Goal: Information Seeking & Learning: Compare options

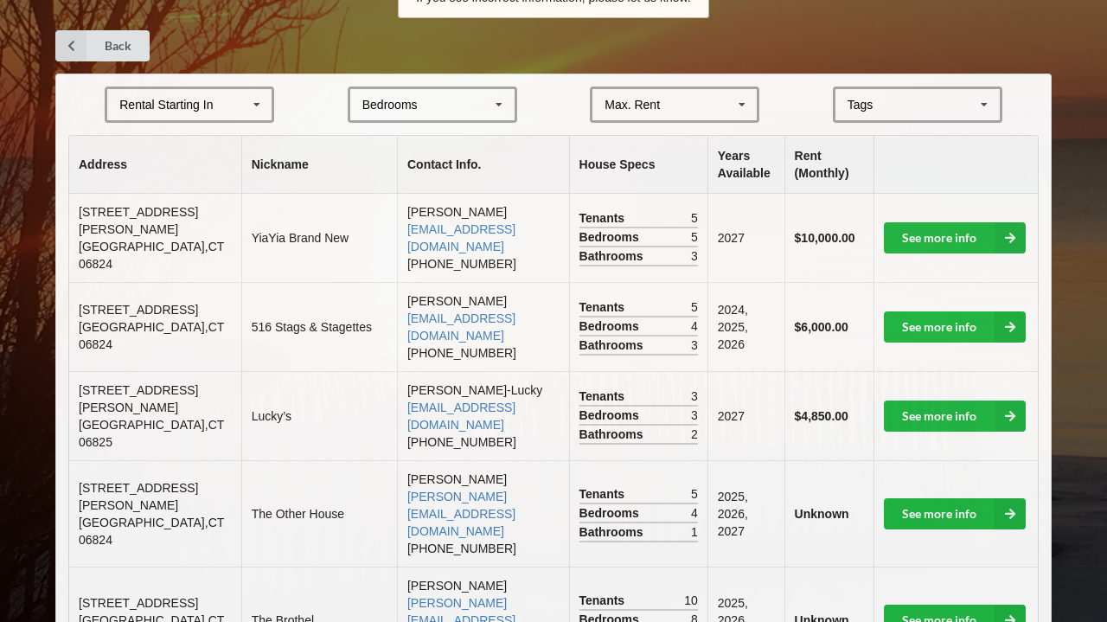
scroll to position [352, 0]
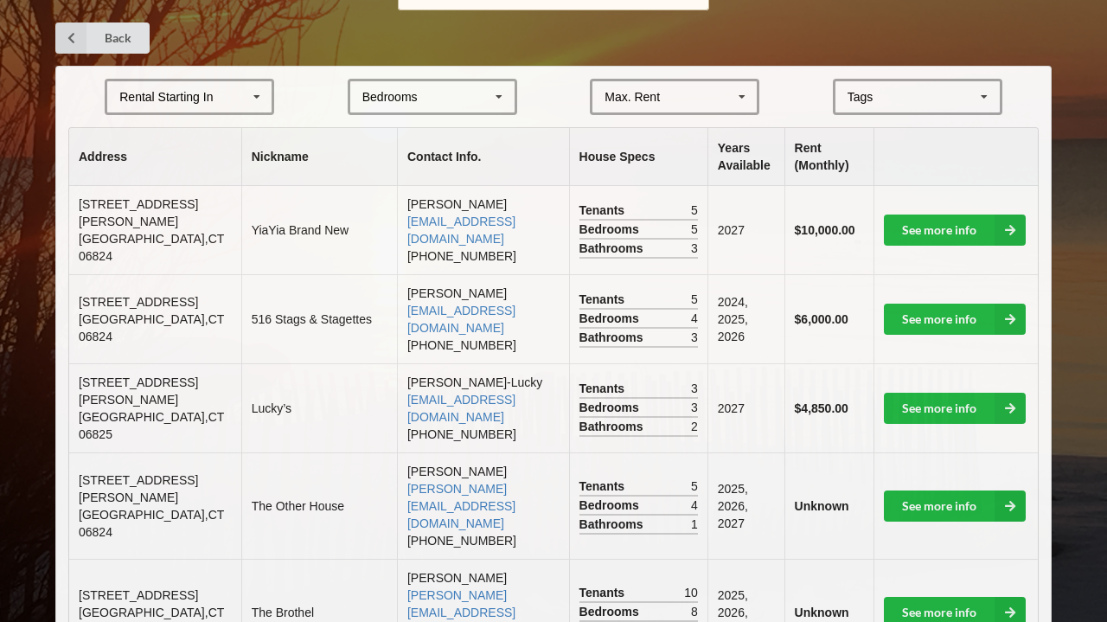
click at [198, 101] on div "Rental Starting In [DATE] 2026 2027 2028" at bounding box center [189, 97] width 169 height 36
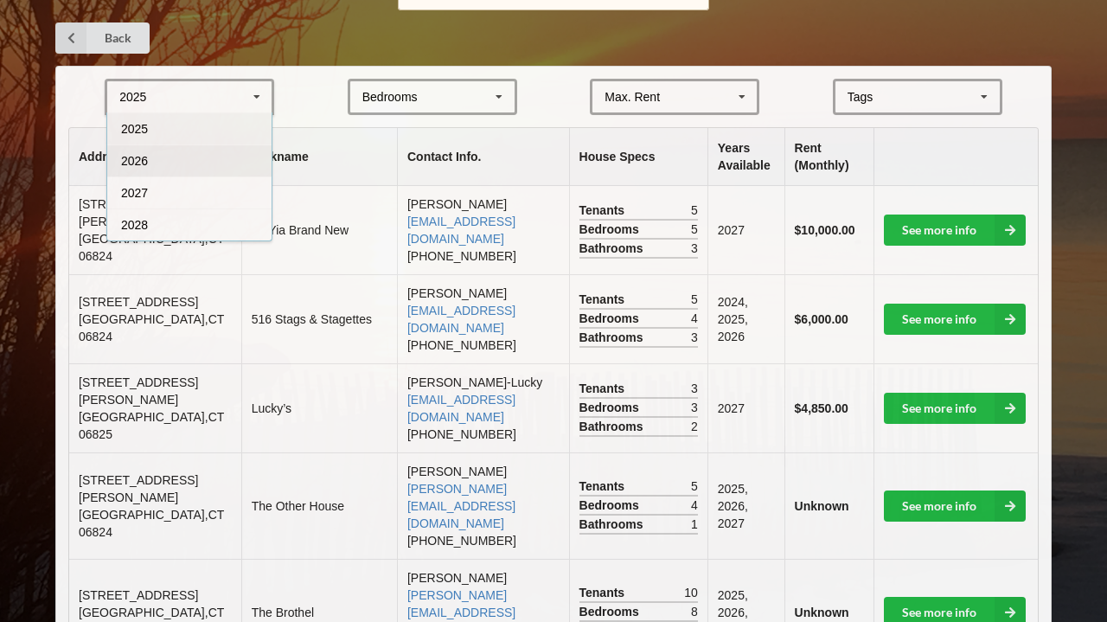
click at [218, 144] on div "2026" at bounding box center [189, 160] width 164 height 32
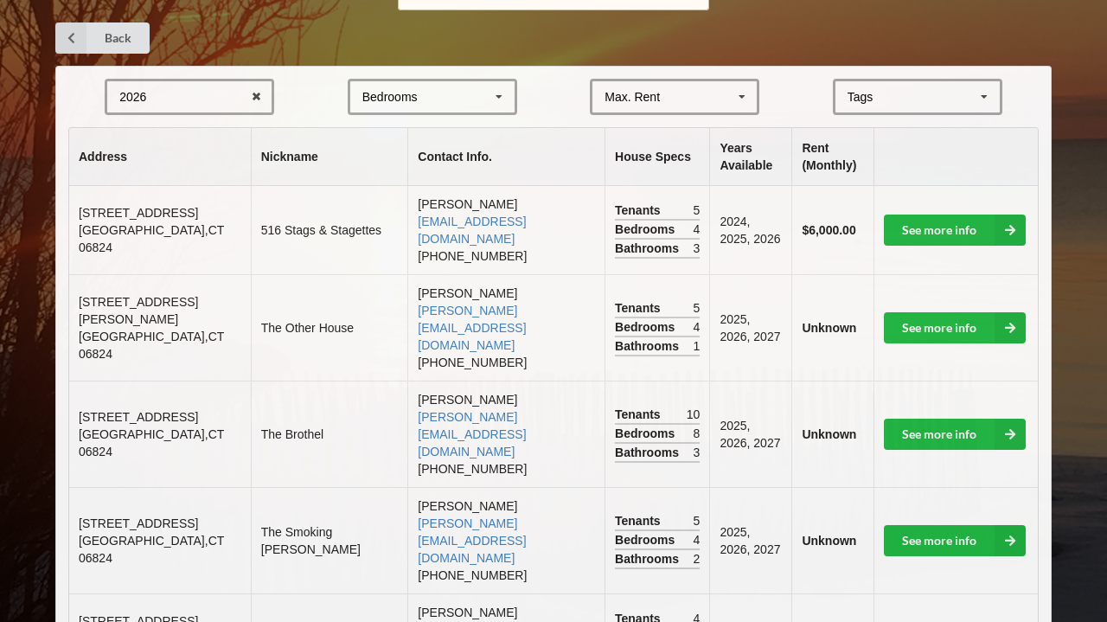
click at [405, 91] on div "Bedrooms" at bounding box center [389, 97] width 55 height 12
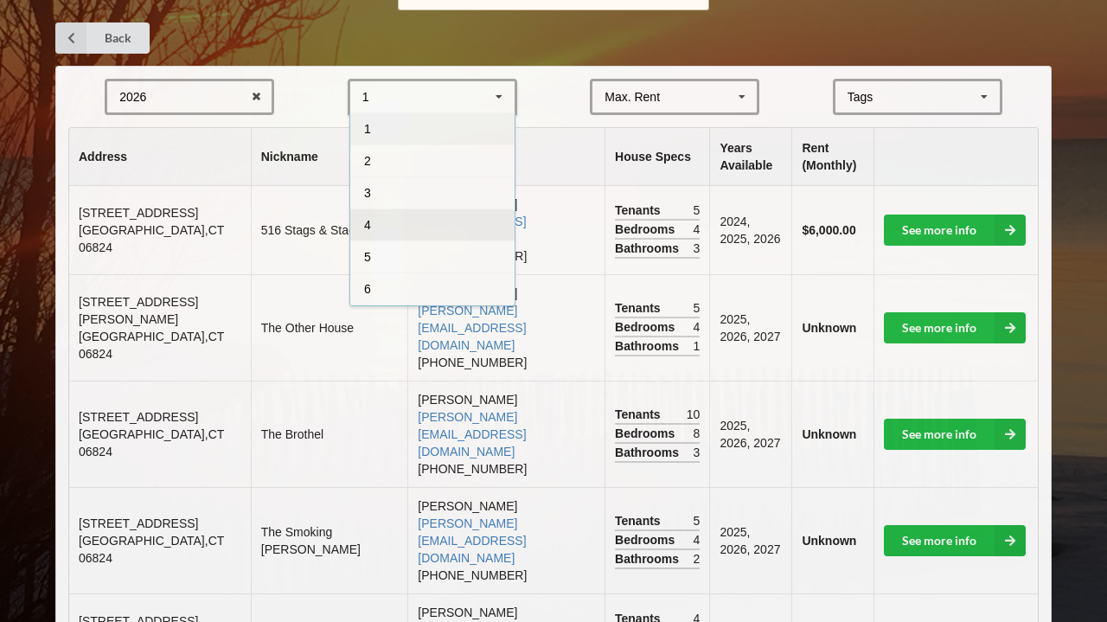
click at [456, 227] on div "4" at bounding box center [432, 224] width 164 height 32
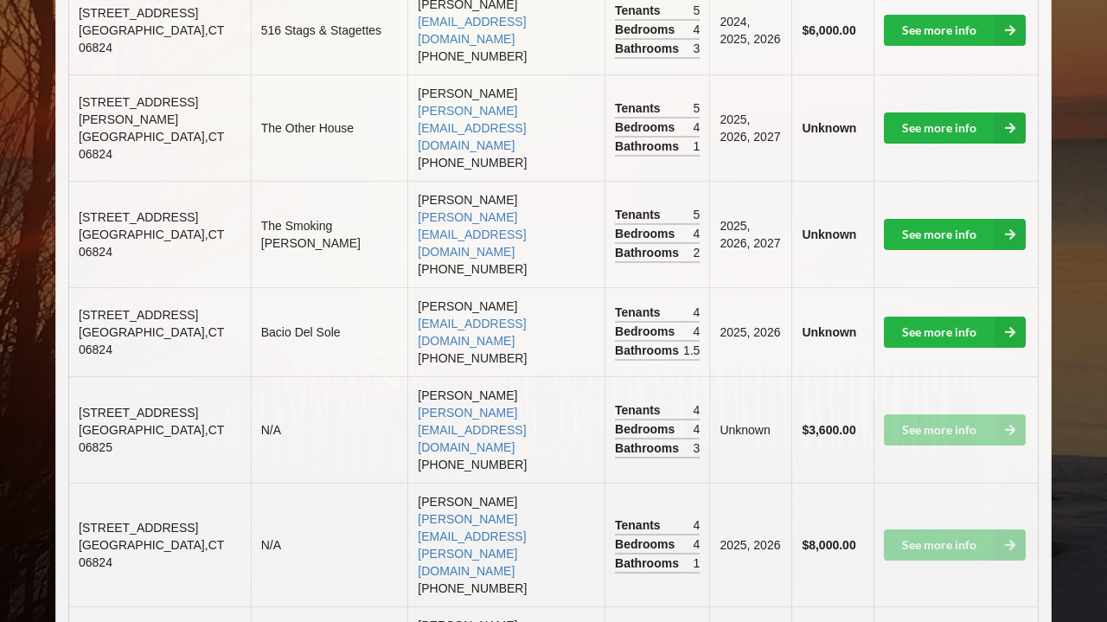
scroll to position [551, 0]
click at [936, 377] on td "See more info" at bounding box center [955, 430] width 165 height 106
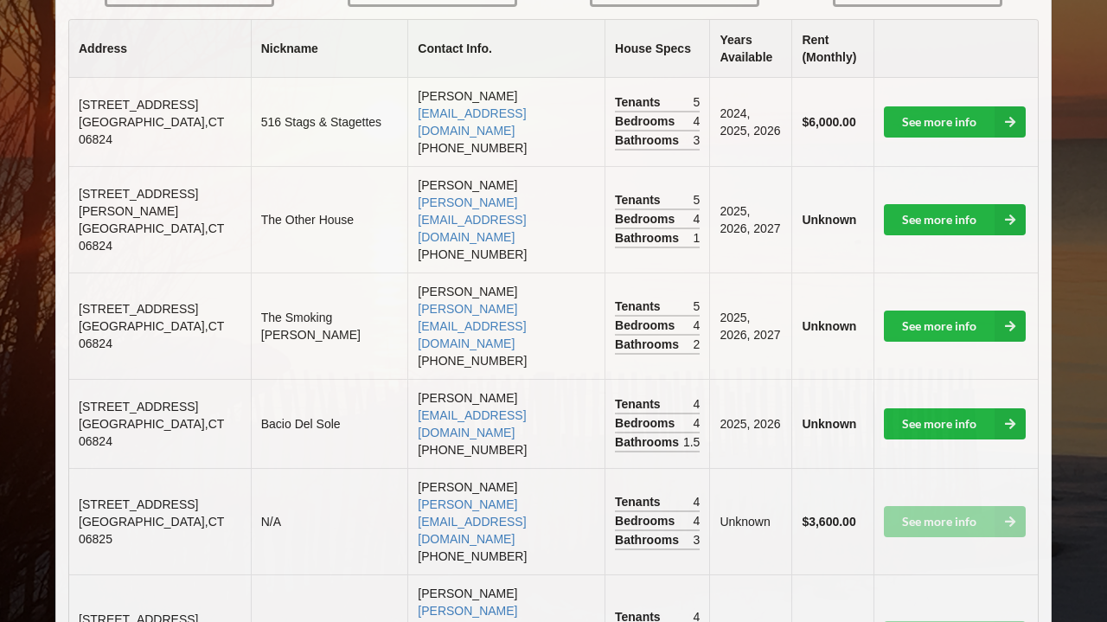
scroll to position [463, 0]
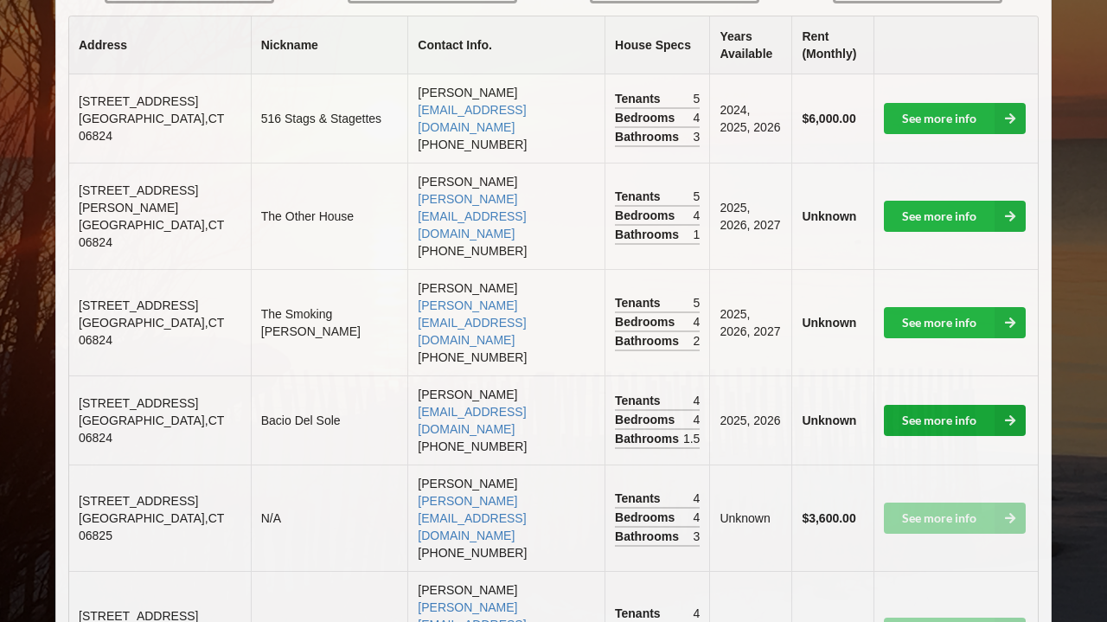
click at [933, 405] on link "See more info" at bounding box center [955, 420] width 142 height 31
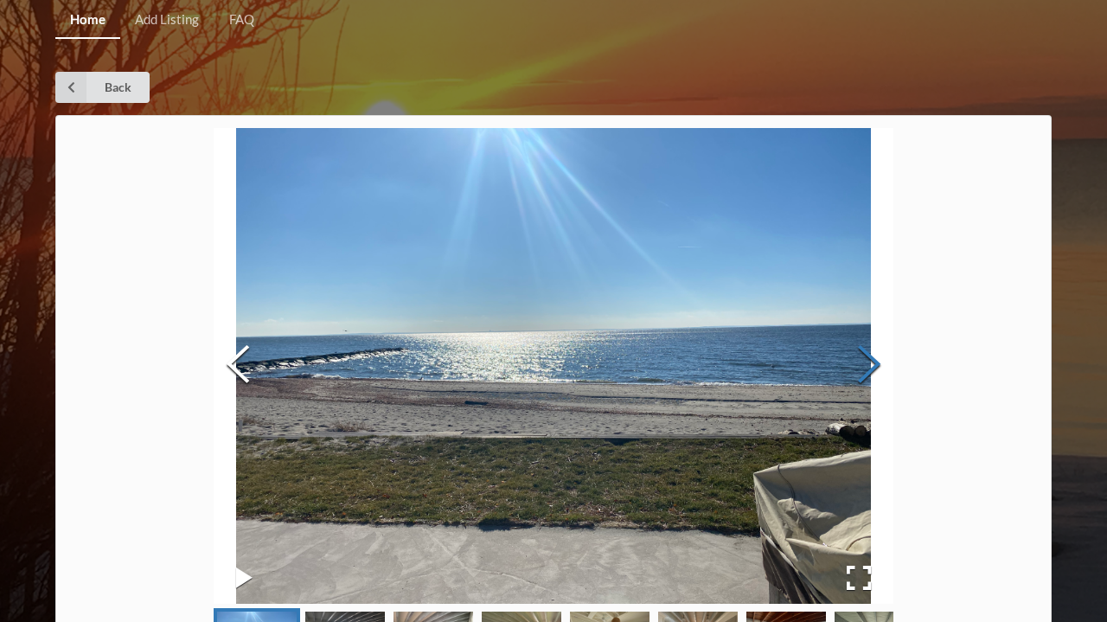
click at [868, 357] on button "Next Slide" at bounding box center [869, 366] width 48 height 157
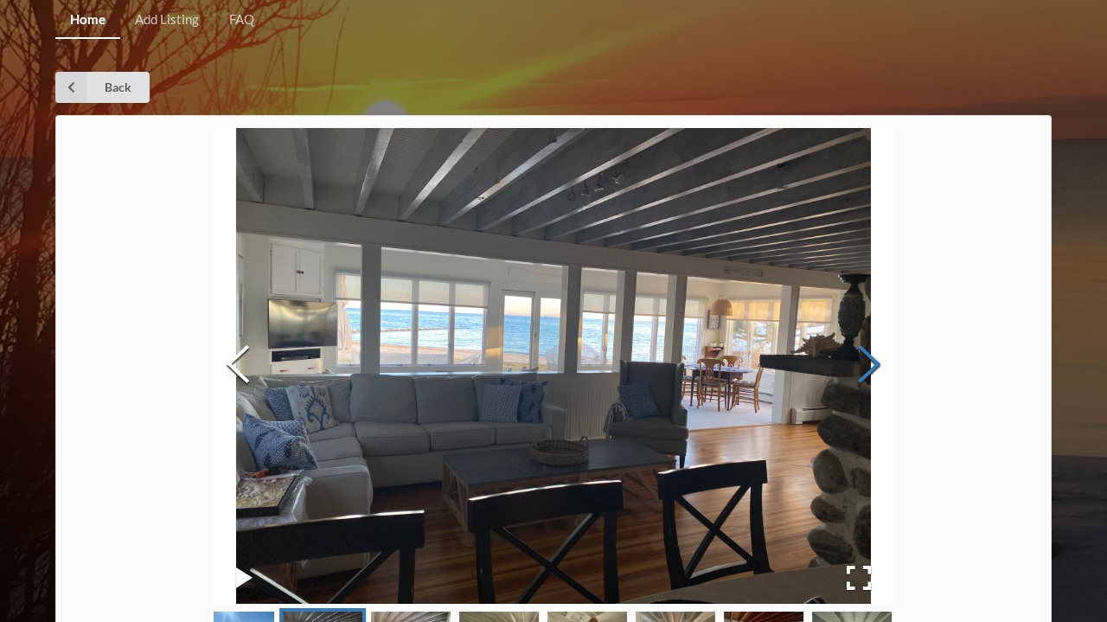
click at [868, 357] on button "Next Slide" at bounding box center [869, 366] width 48 height 157
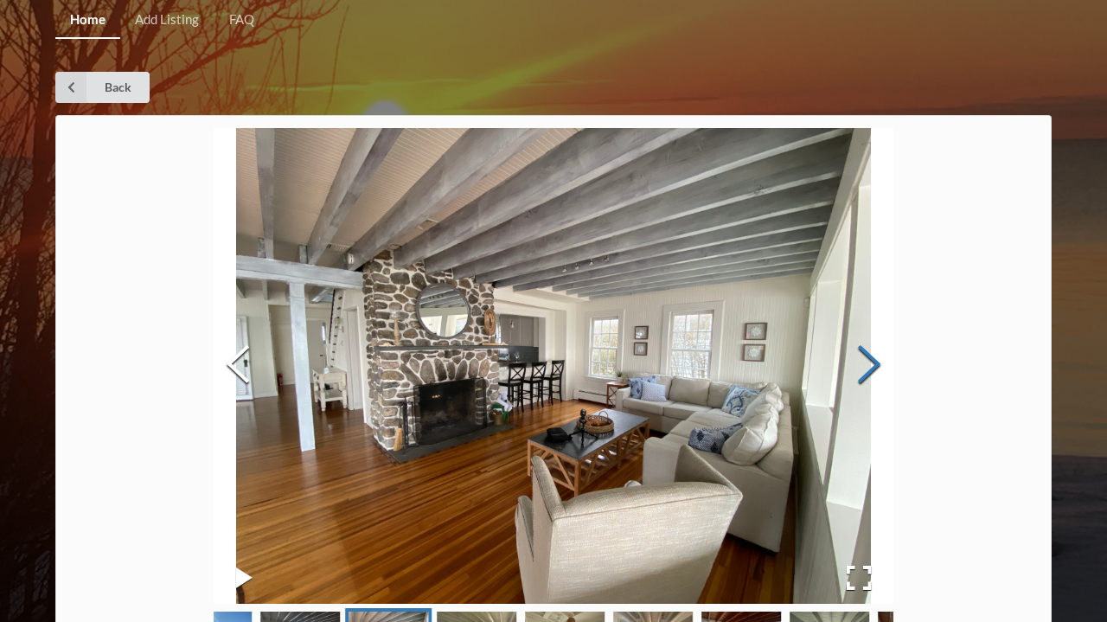
click at [868, 357] on button "Next Slide" at bounding box center [869, 366] width 48 height 157
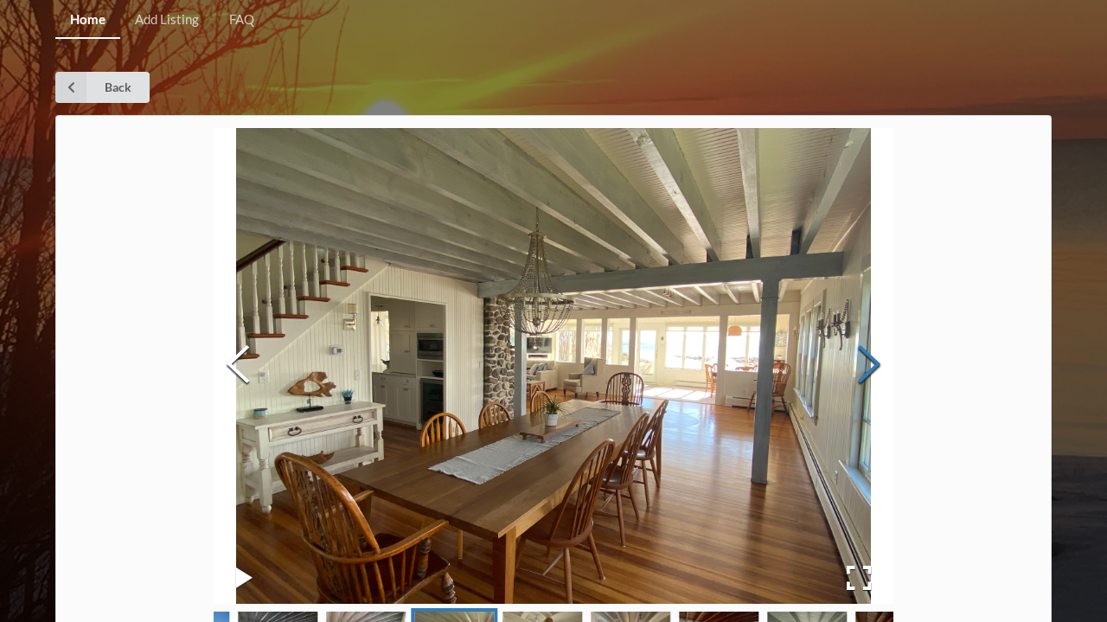
click at [868, 357] on button "Next Slide" at bounding box center [869, 366] width 48 height 157
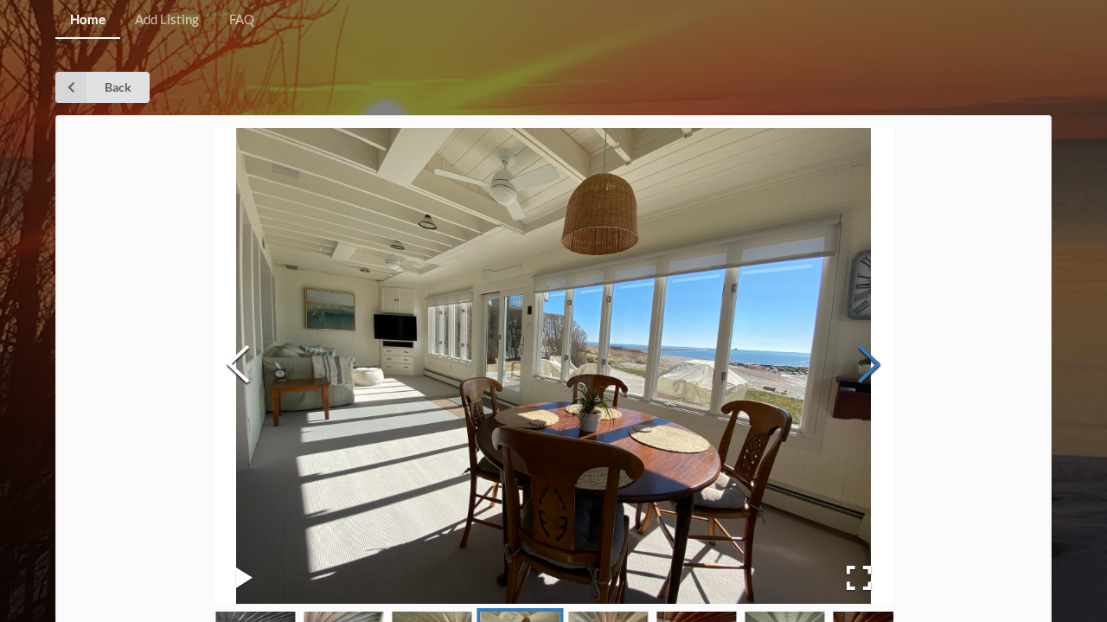
click at [868, 357] on button "Next Slide" at bounding box center [869, 366] width 48 height 157
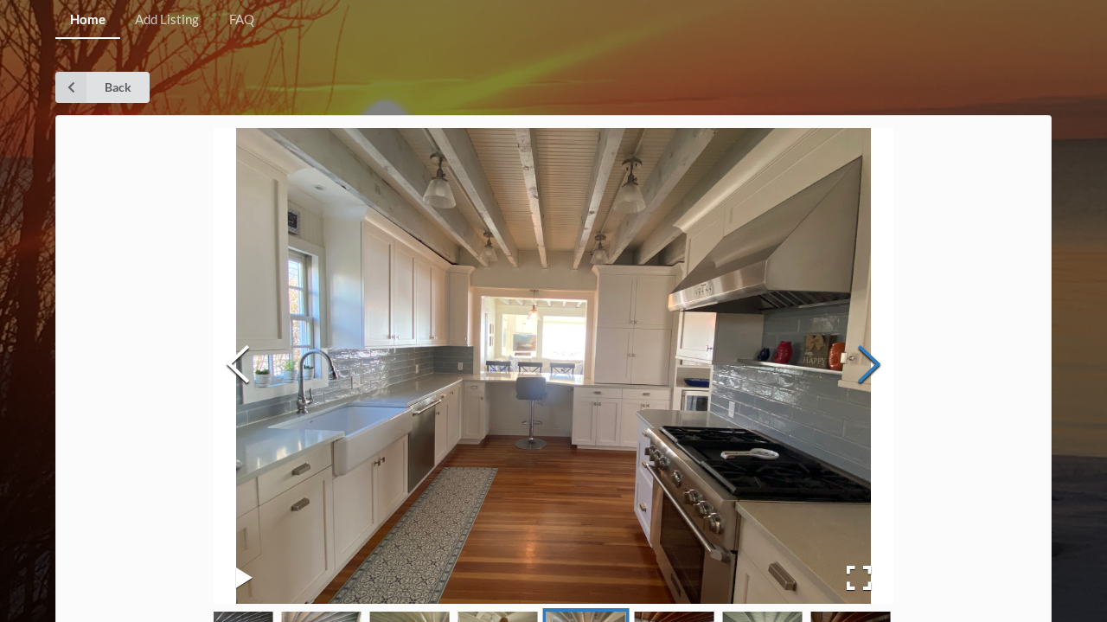
click at [868, 357] on button "Next Slide" at bounding box center [869, 366] width 48 height 157
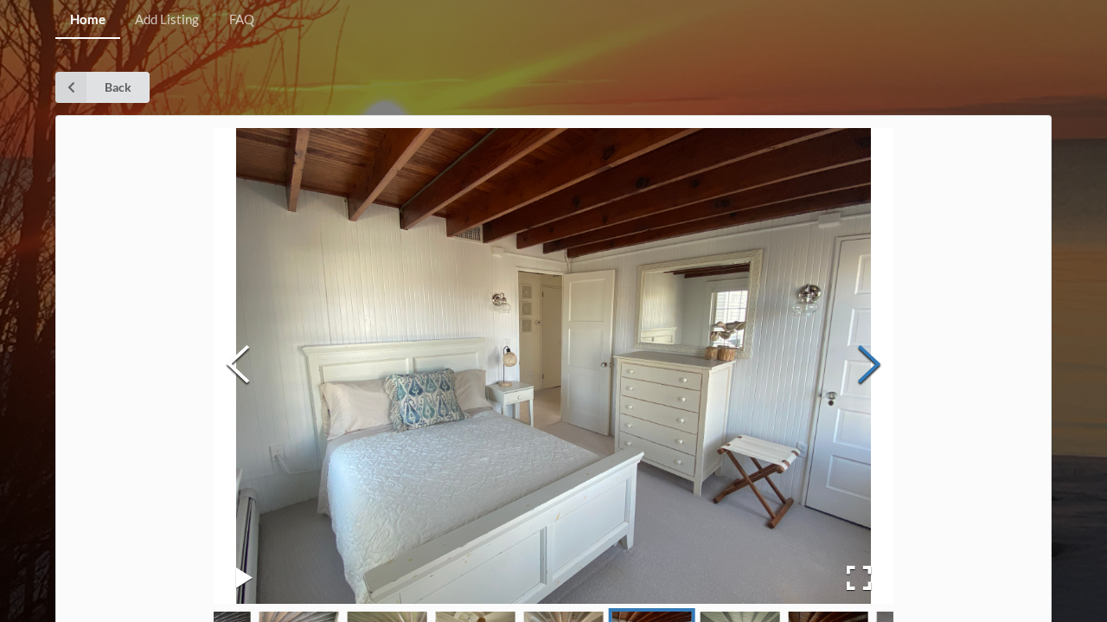
click at [868, 357] on button "Next Slide" at bounding box center [869, 366] width 48 height 157
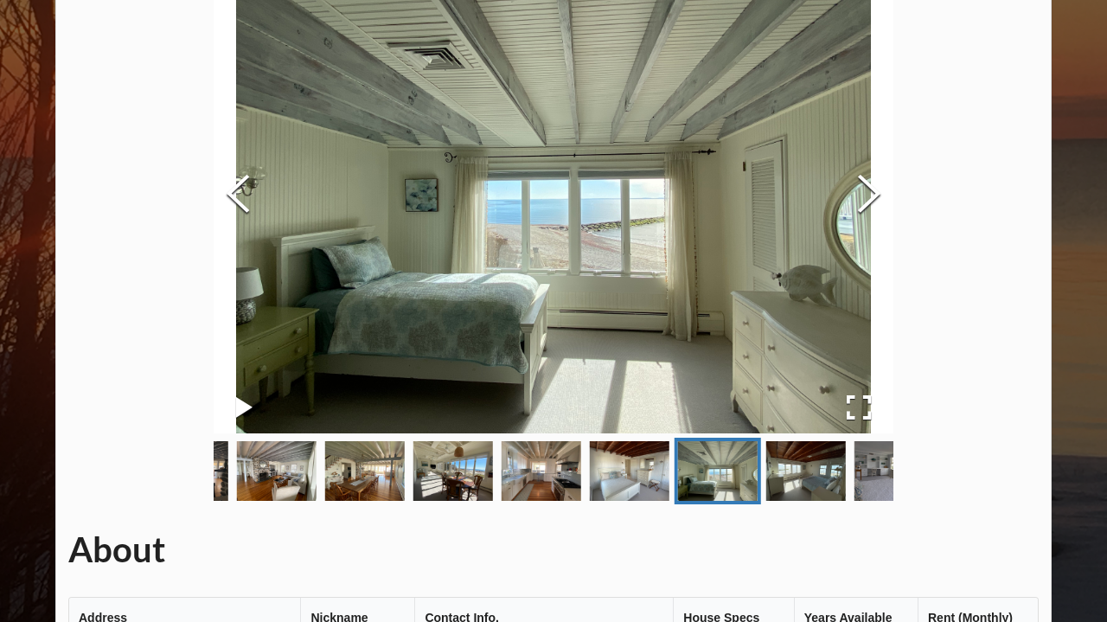
scroll to position [111, 0]
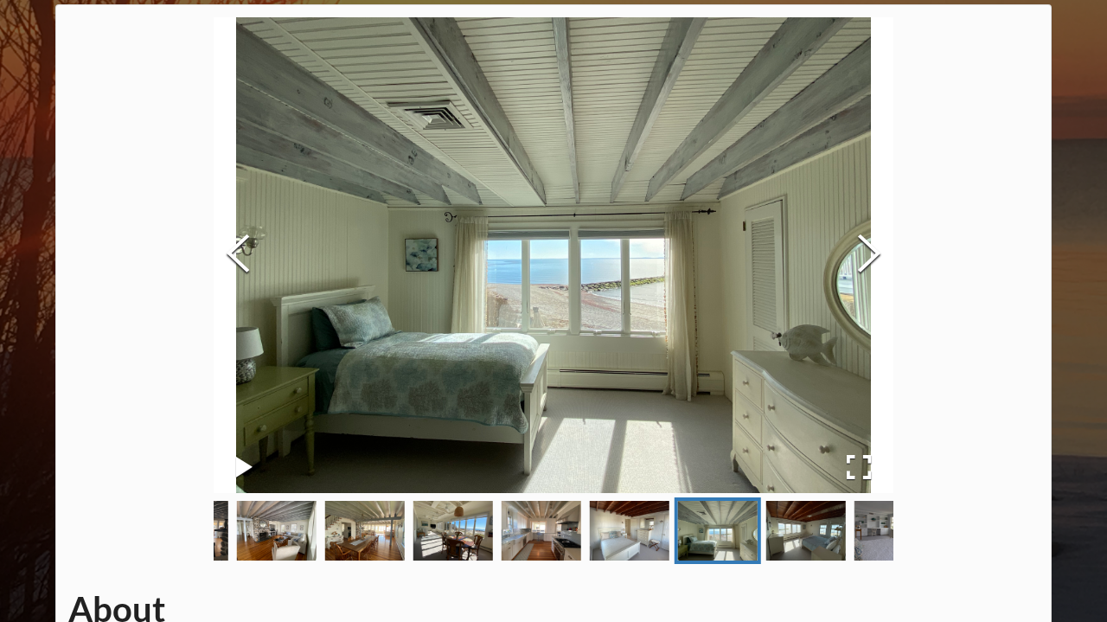
click at [841, 240] on img at bounding box center [553, 255] width 679 height 476
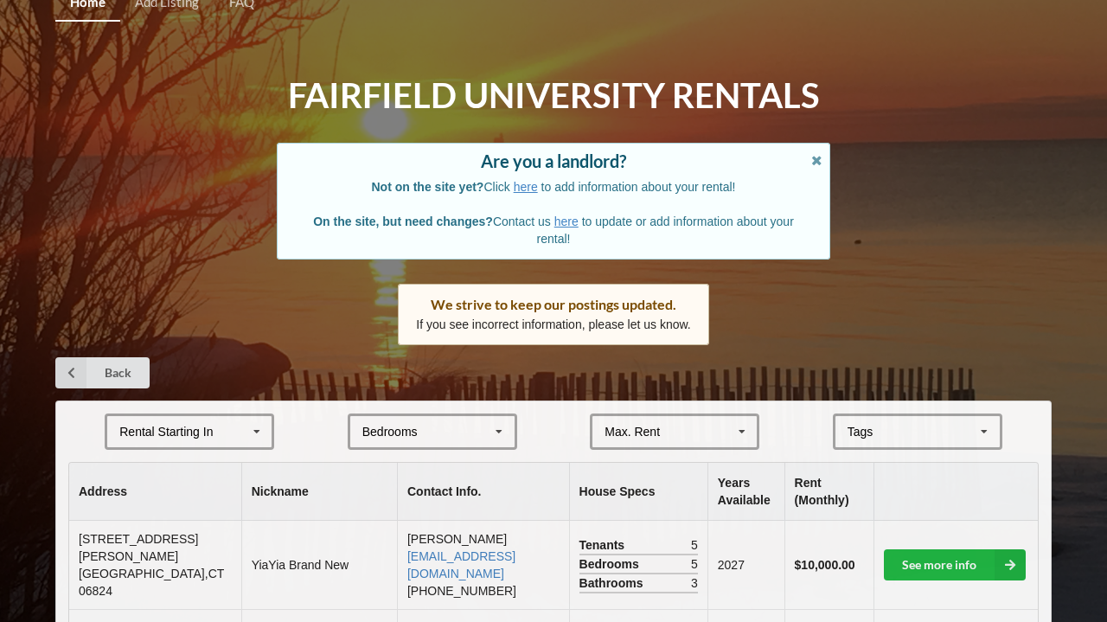
scroll to position [437, 0]
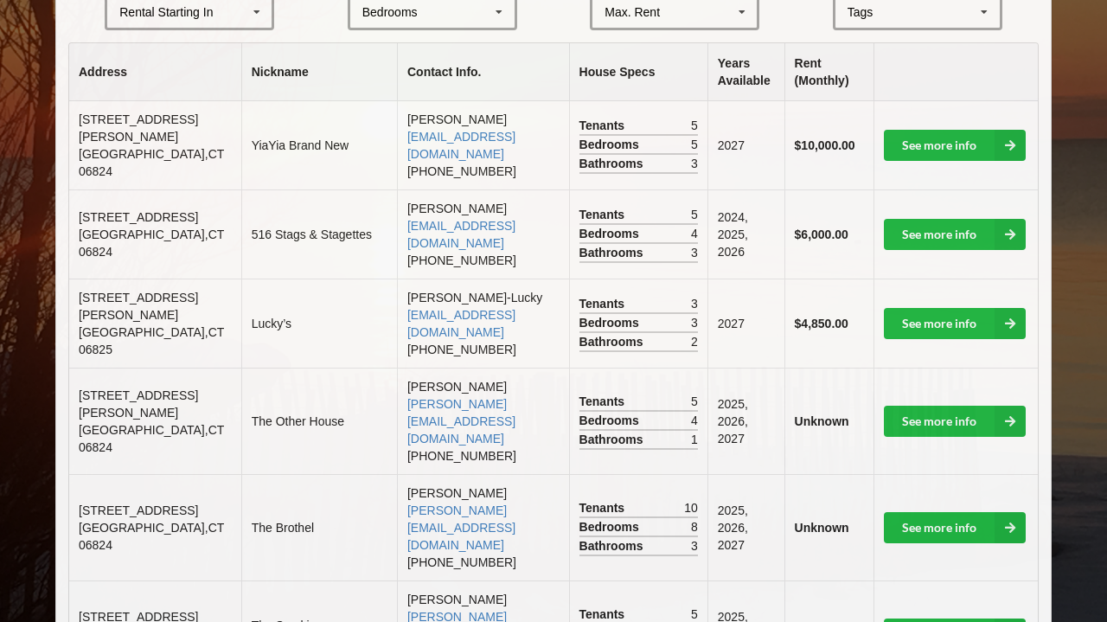
click at [235, 18] on div "Rental Starting In [DATE] 2026 2027 2028" at bounding box center [189, 12] width 169 height 36
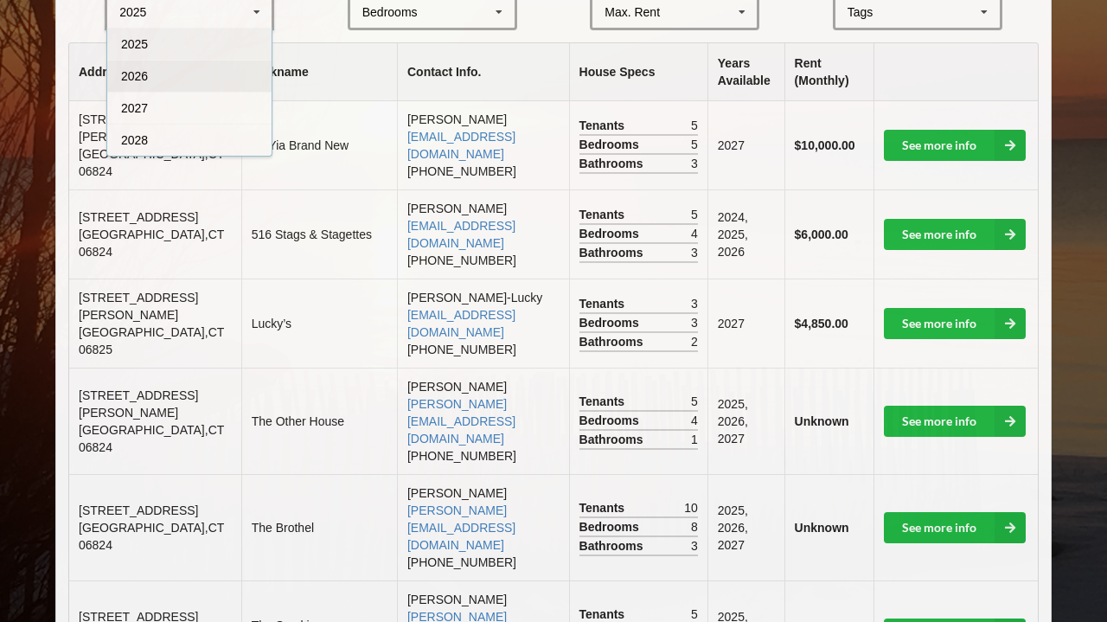
click at [227, 75] on div "2026" at bounding box center [189, 76] width 164 height 32
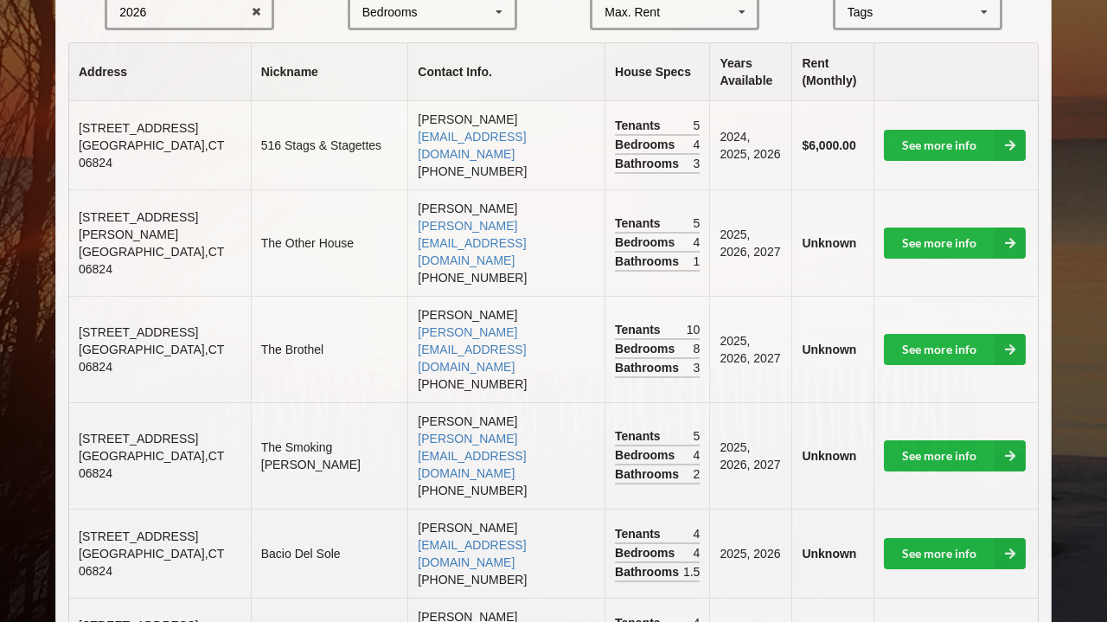
click at [377, 16] on div "Bedrooms 1 2 3 4 5 6 7 8" at bounding box center [432, 12] width 169 height 36
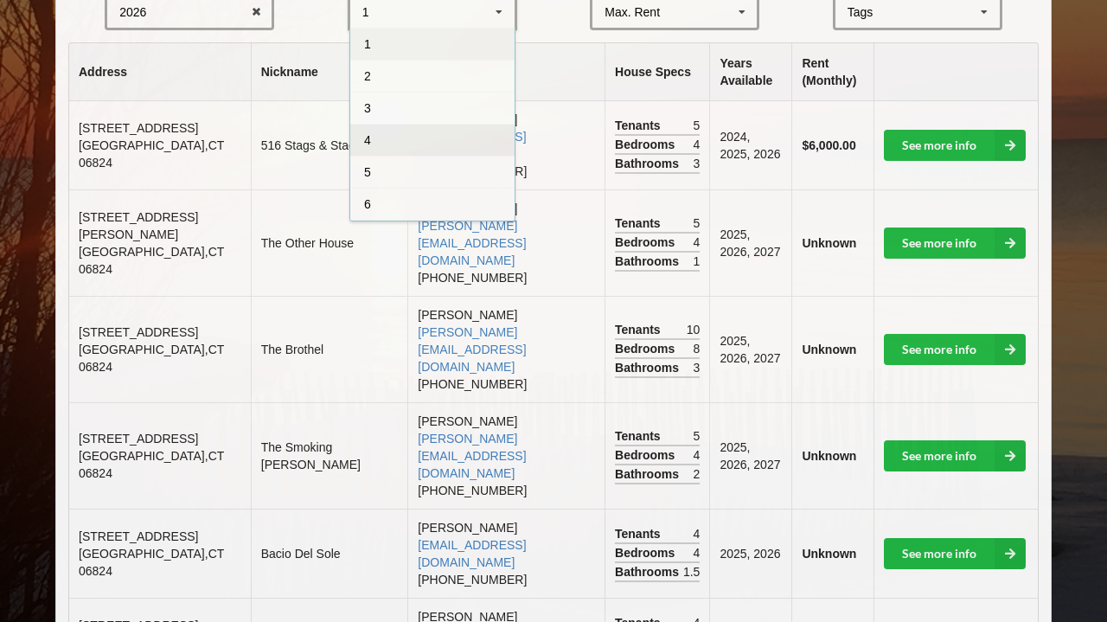
click at [406, 130] on div "4" at bounding box center [432, 140] width 164 height 32
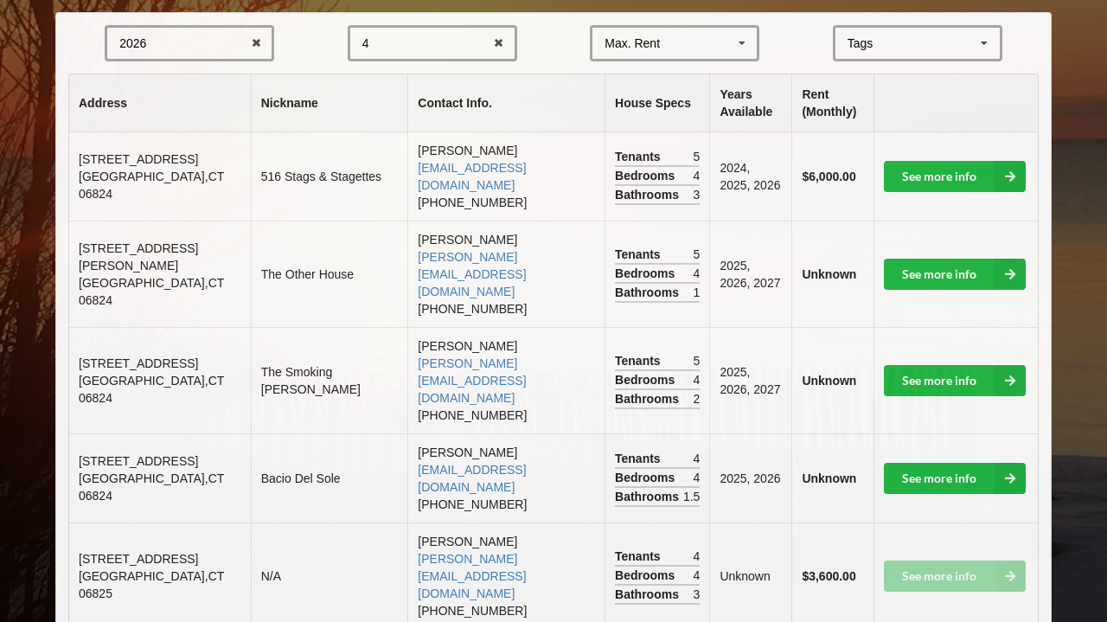
scroll to position [404, 0]
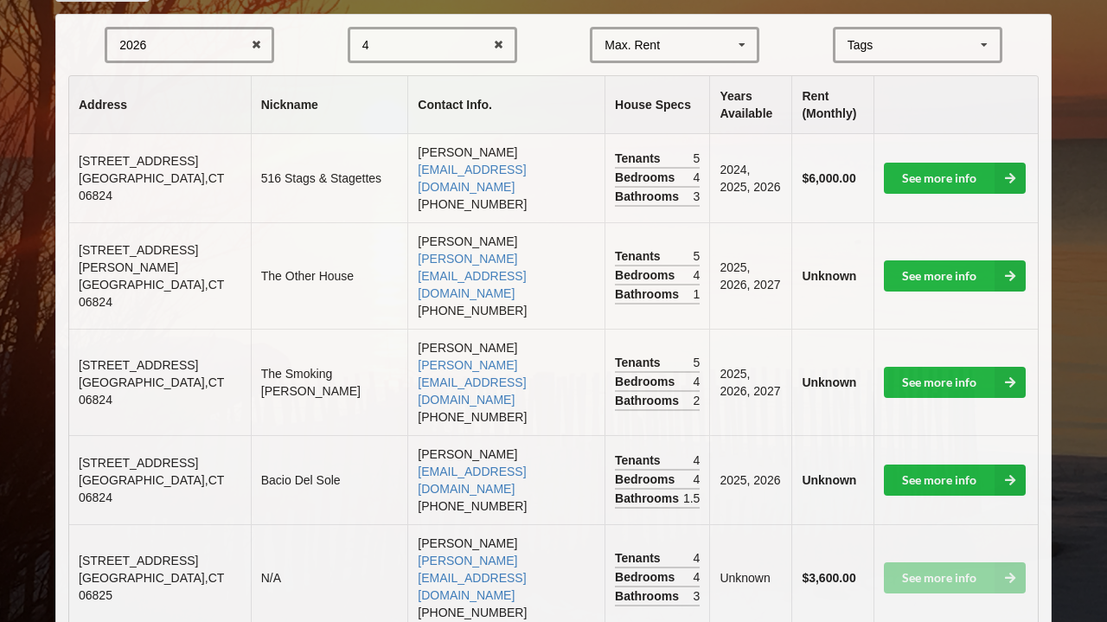
click at [728, 39] on div "Max. Rent $4,000 $5,000 $6,000 $7,000 $8,000 $9,000 $10,000 $11,000 $12,000 $13…" at bounding box center [674, 45] width 169 height 36
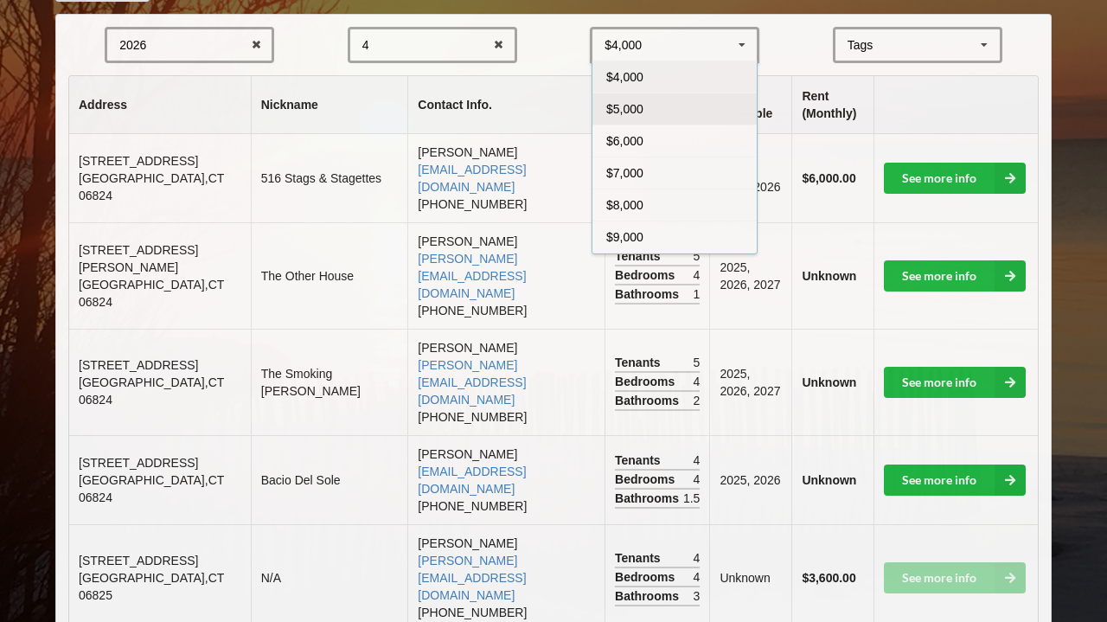
click at [668, 93] on div "$5,000" at bounding box center [674, 109] width 164 height 32
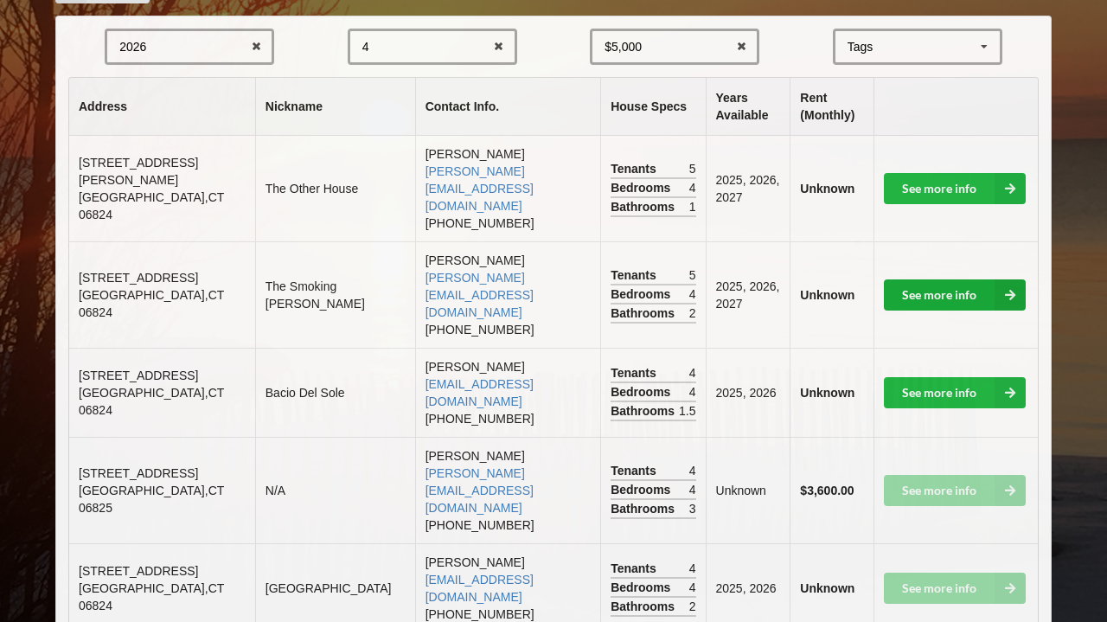
click at [928, 279] on link "See more info" at bounding box center [955, 294] width 142 height 31
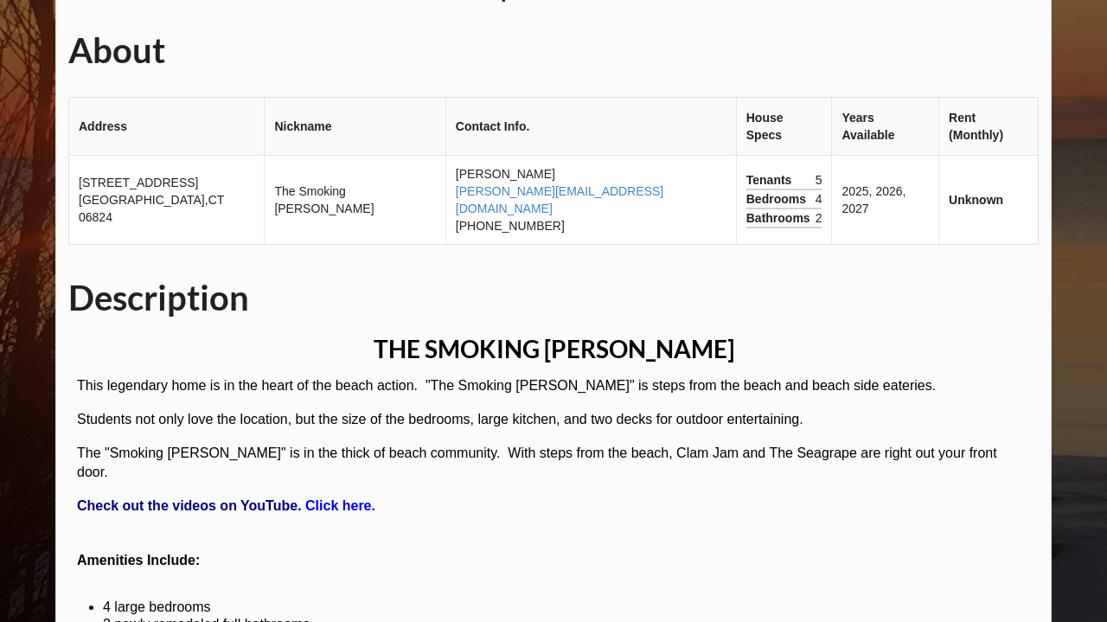
scroll to position [211, 0]
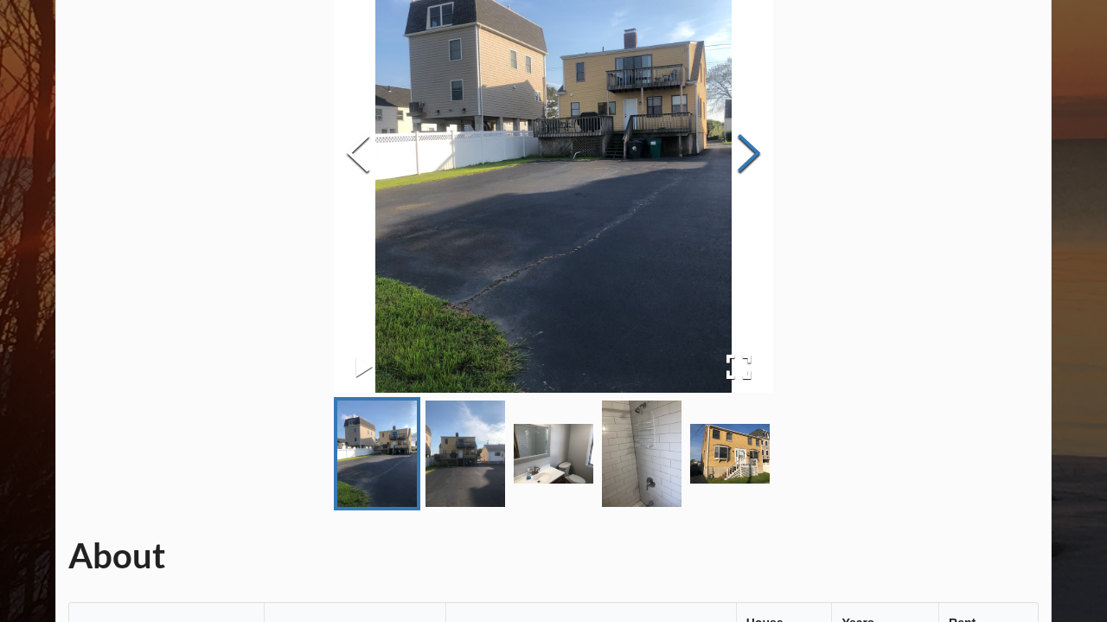
click at [773, 153] on button "Next Slide" at bounding box center [749, 155] width 48 height 157
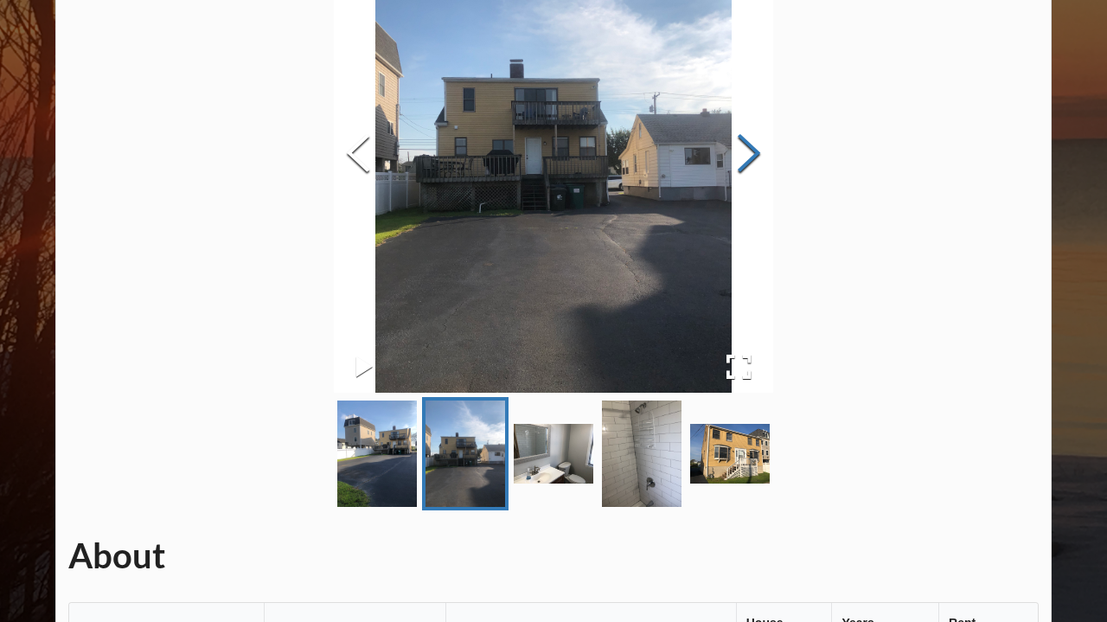
click at [773, 153] on button "Next Slide" at bounding box center [749, 155] width 48 height 157
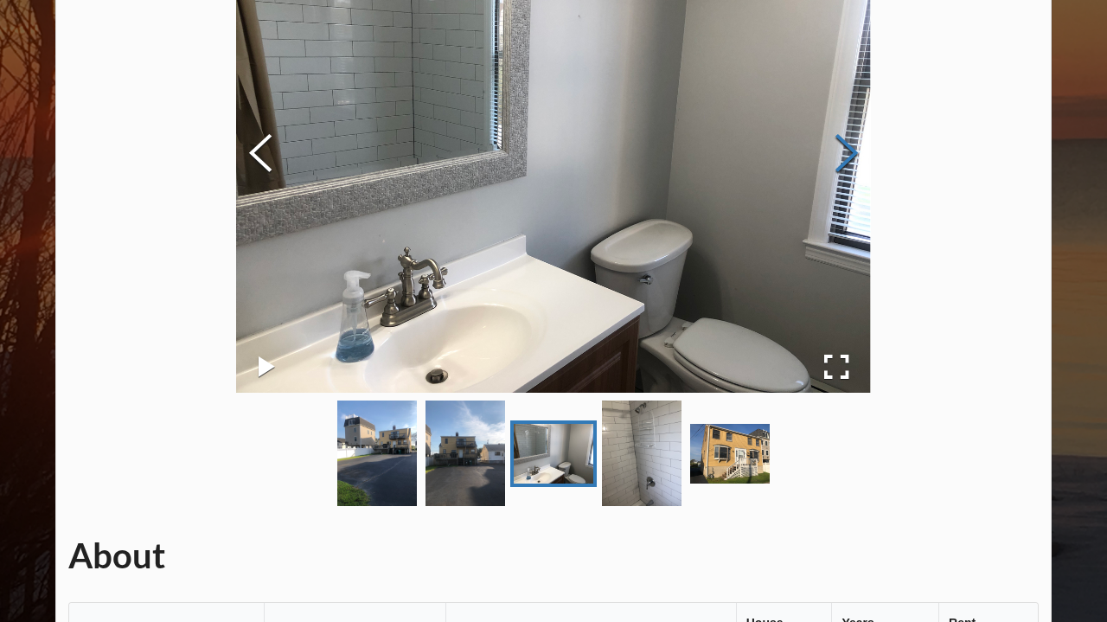
click at [863, 153] on button "Next Slide" at bounding box center [846, 155] width 48 height 157
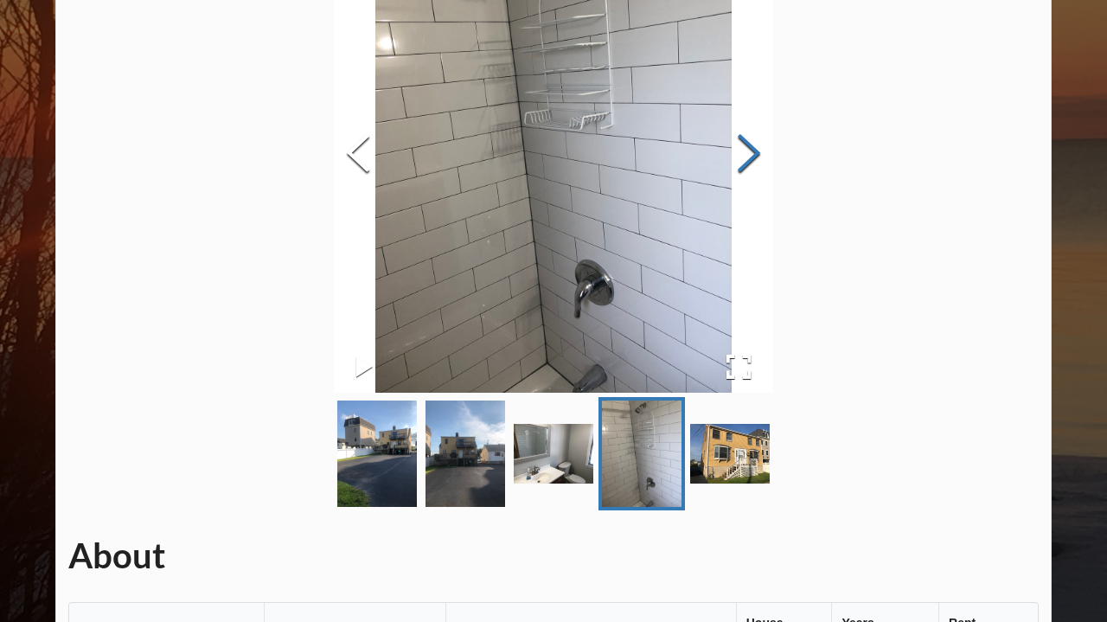
click at [773, 153] on button "Next Slide" at bounding box center [749, 155] width 48 height 157
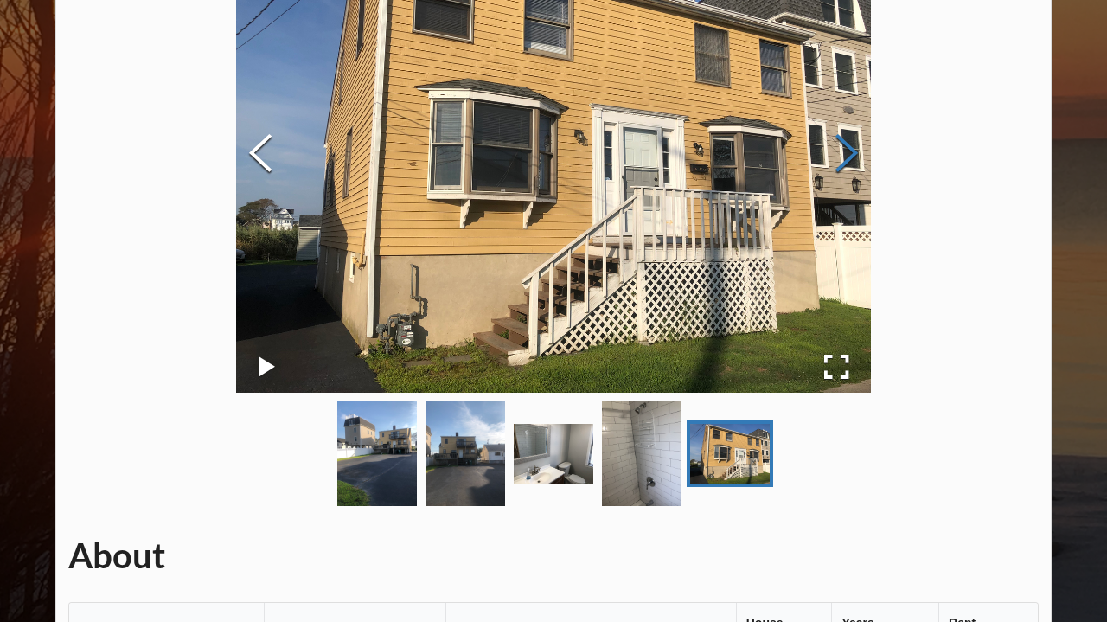
click at [865, 153] on button "Next Slide" at bounding box center [846, 155] width 48 height 157
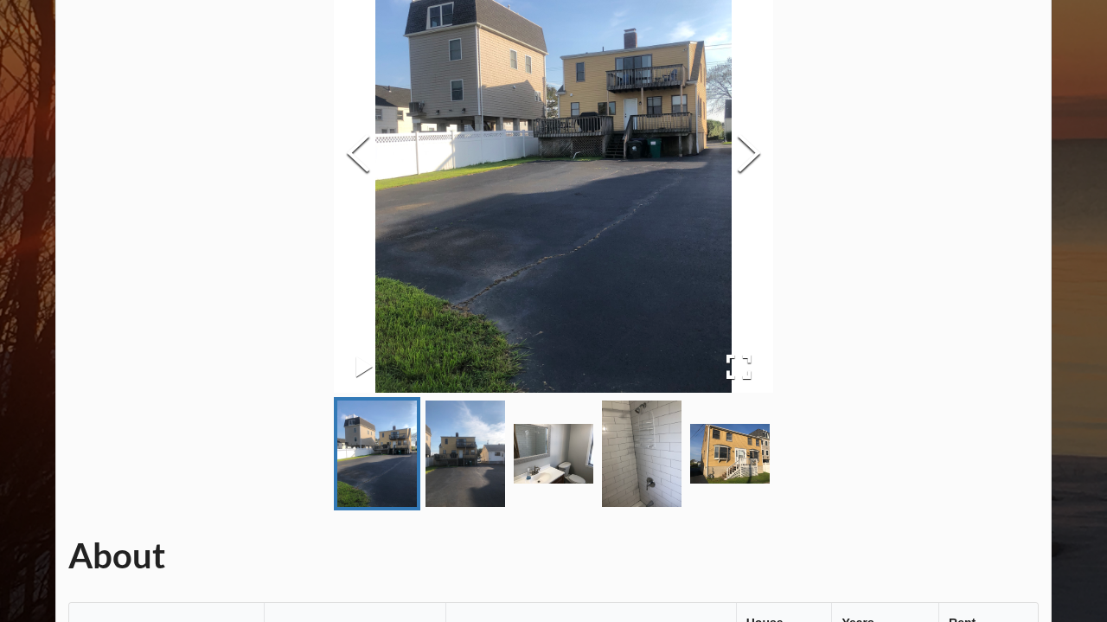
scroll to position [402, 0]
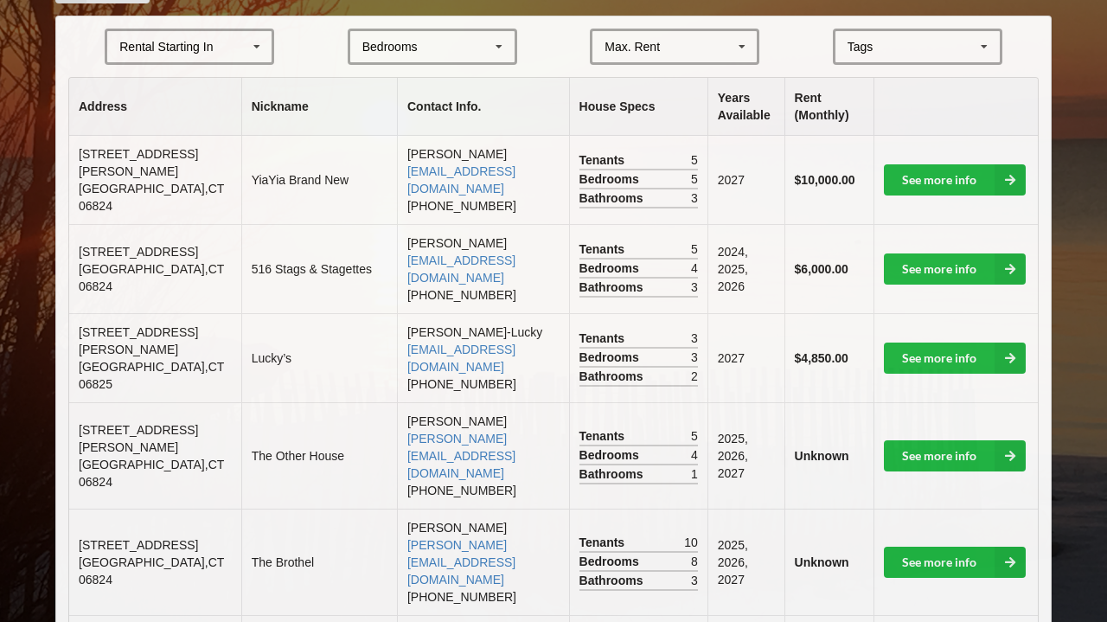
click at [693, 51] on div "Max. Rent $4,000 $5,000 $6,000 $7,000 $8,000 $9,000 $10,000 $11,000 $12,000 $13…" at bounding box center [674, 47] width 169 height 36
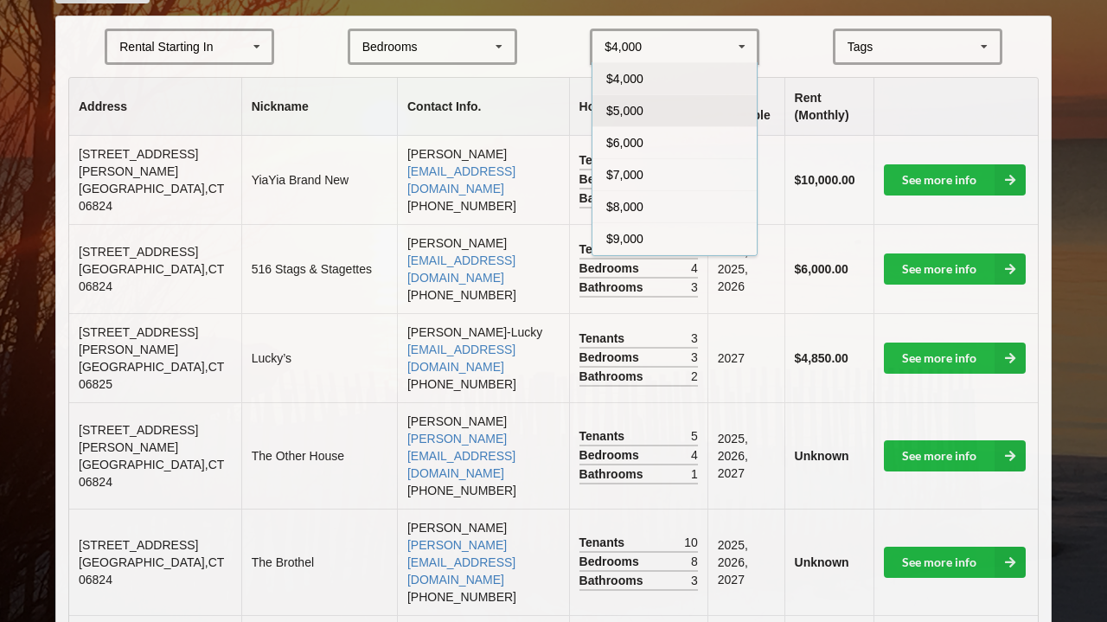
click at [674, 105] on div "$5,000" at bounding box center [674, 110] width 164 height 32
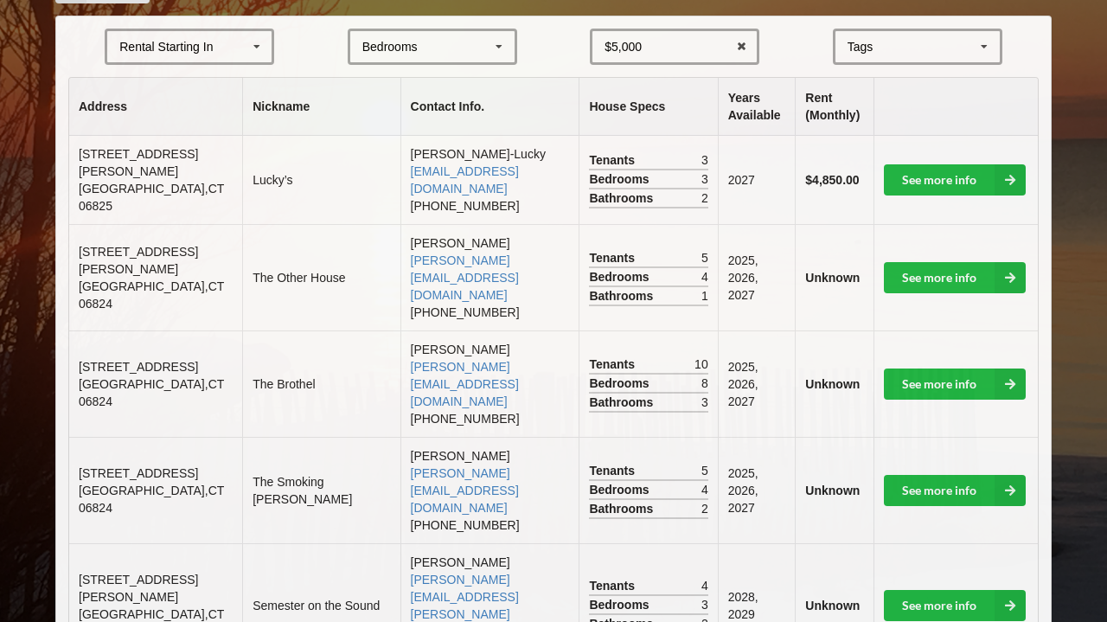
click at [451, 41] on div "Bedrooms 1 2 3 4 5 6 7 8" at bounding box center [432, 47] width 169 height 36
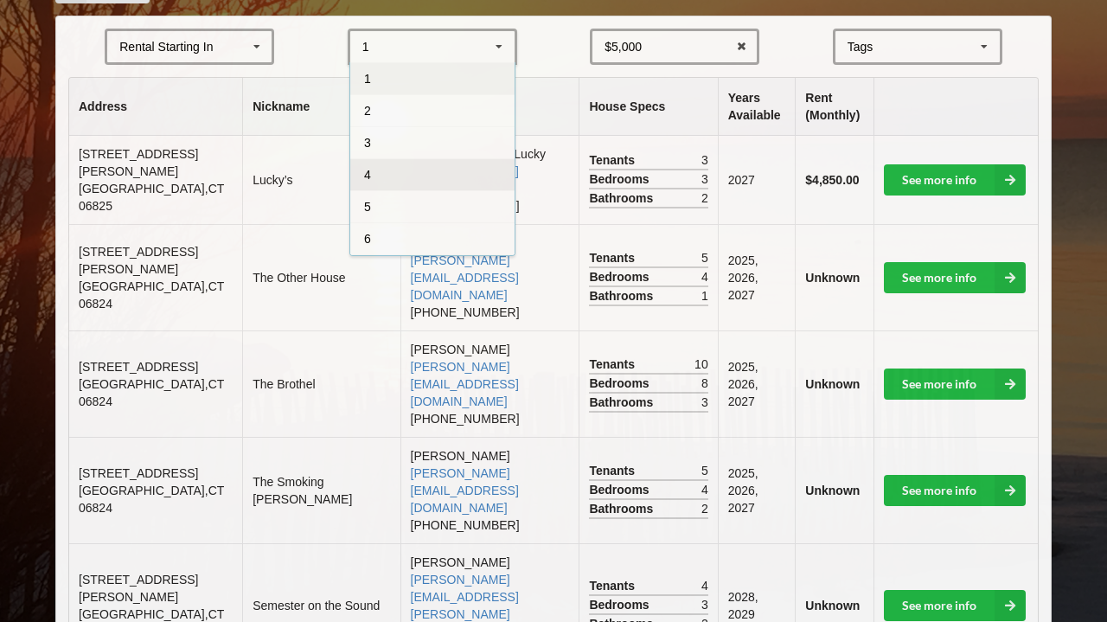
click at [455, 170] on div "4" at bounding box center [432, 174] width 164 height 32
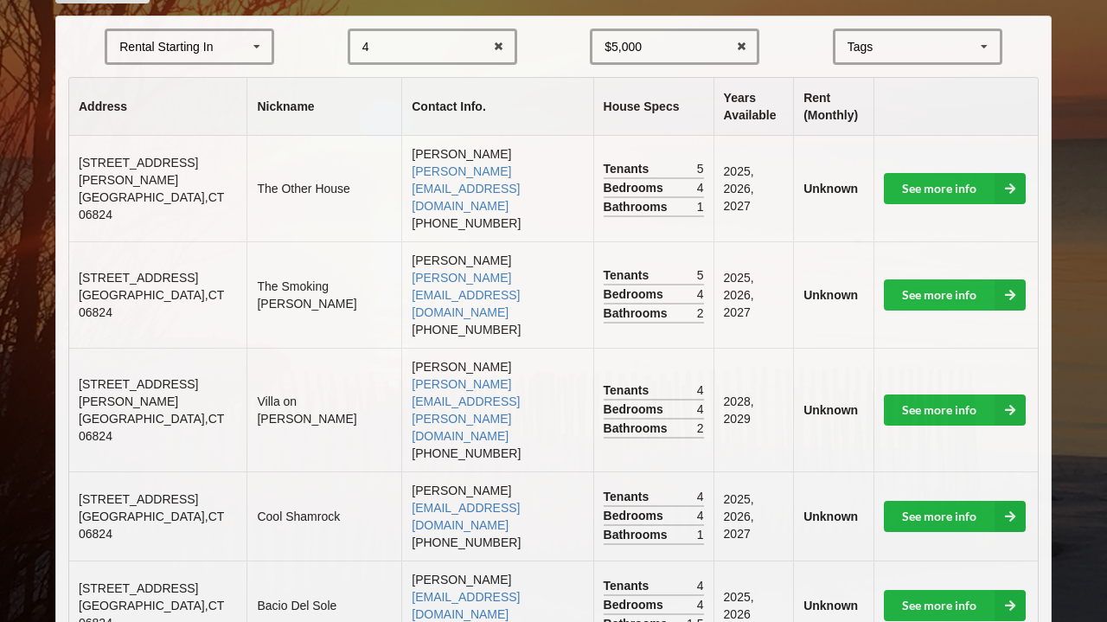
click at [228, 44] on div "Rental Starting In [DATE] 2026 2027 2028" at bounding box center [189, 47] width 169 height 36
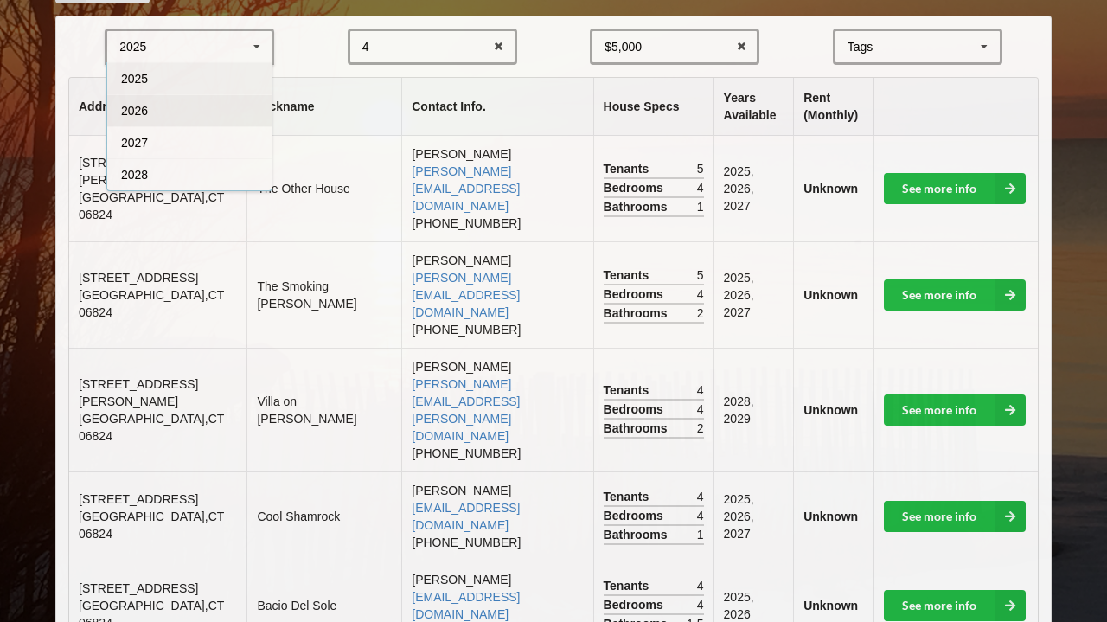
click at [220, 116] on div "2026" at bounding box center [189, 110] width 164 height 32
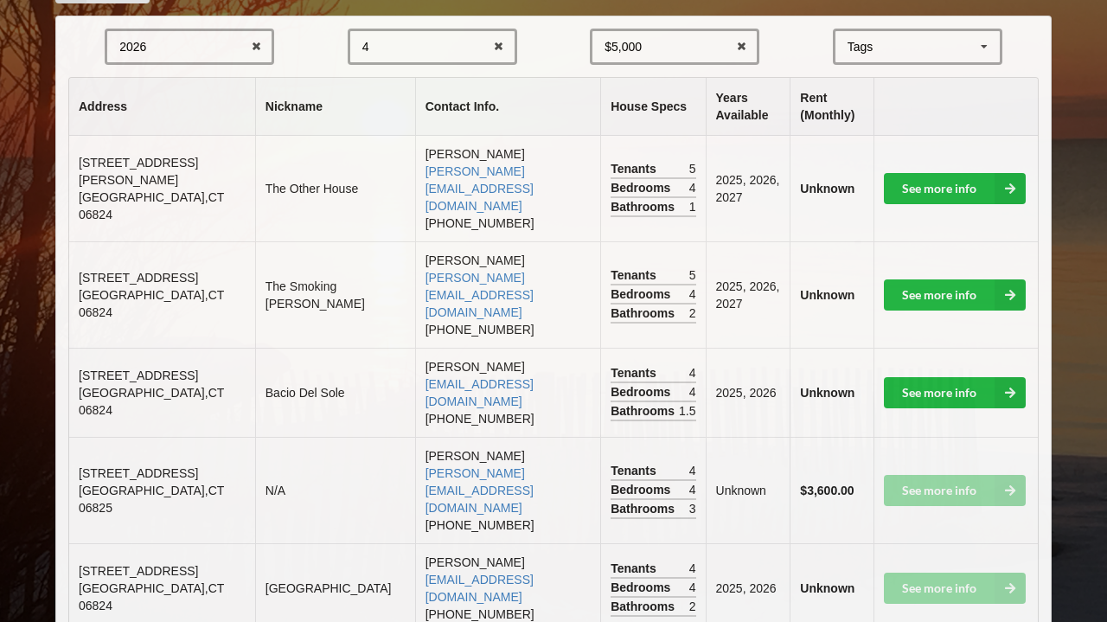
click at [982, 181] on td "See more info" at bounding box center [955, 188] width 165 height 105
click at [982, 178] on link "See more info" at bounding box center [955, 188] width 142 height 31
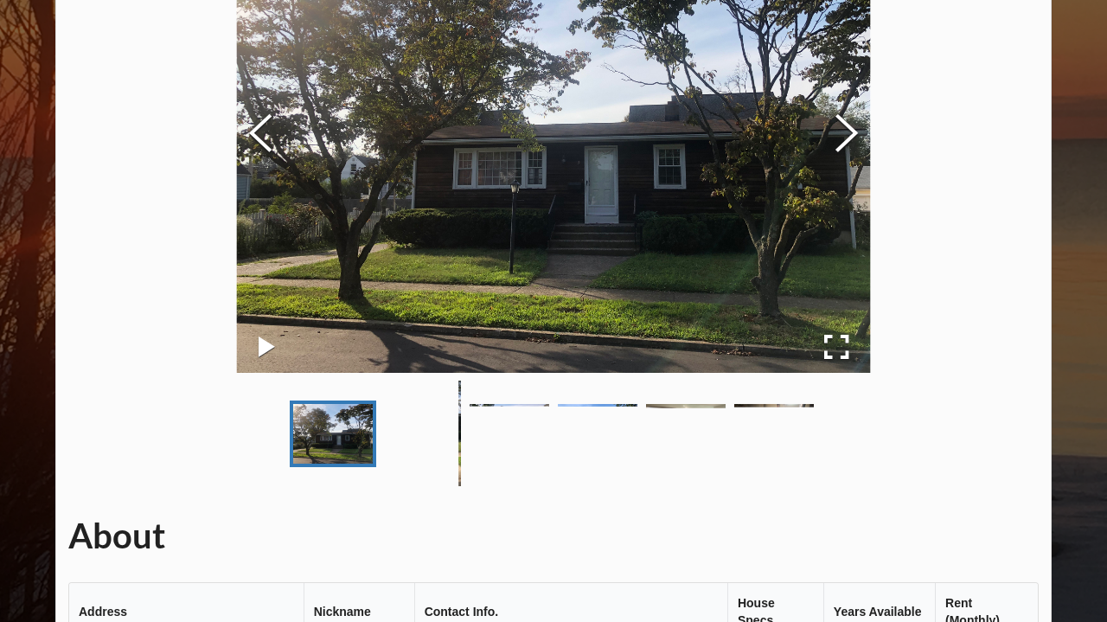
scroll to position [217, 0]
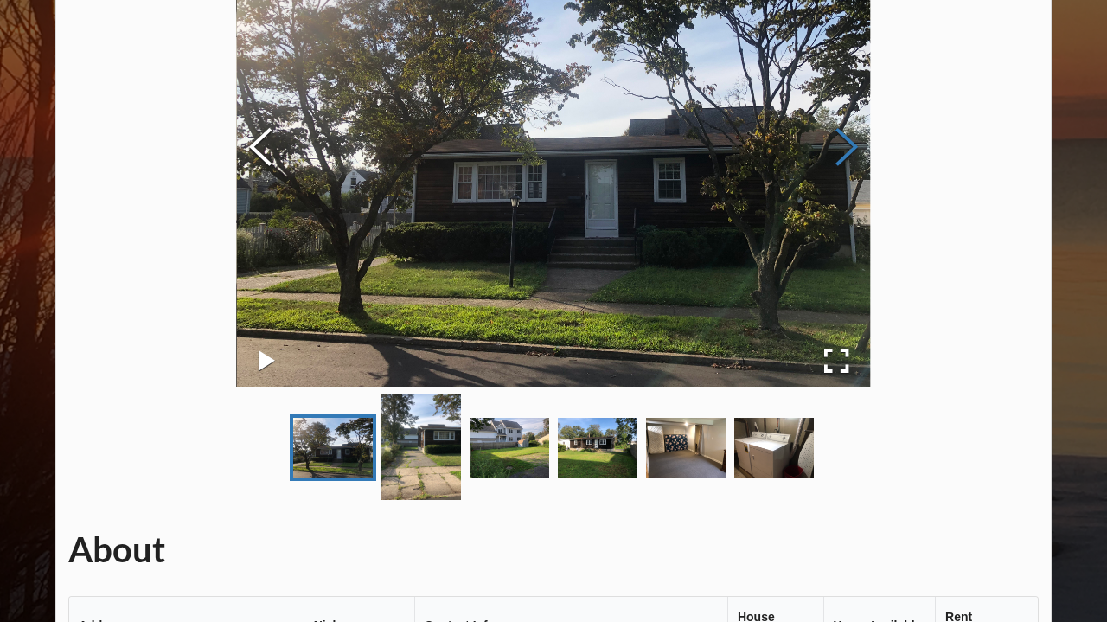
click at [868, 150] on button "Next Slide" at bounding box center [846, 149] width 48 height 157
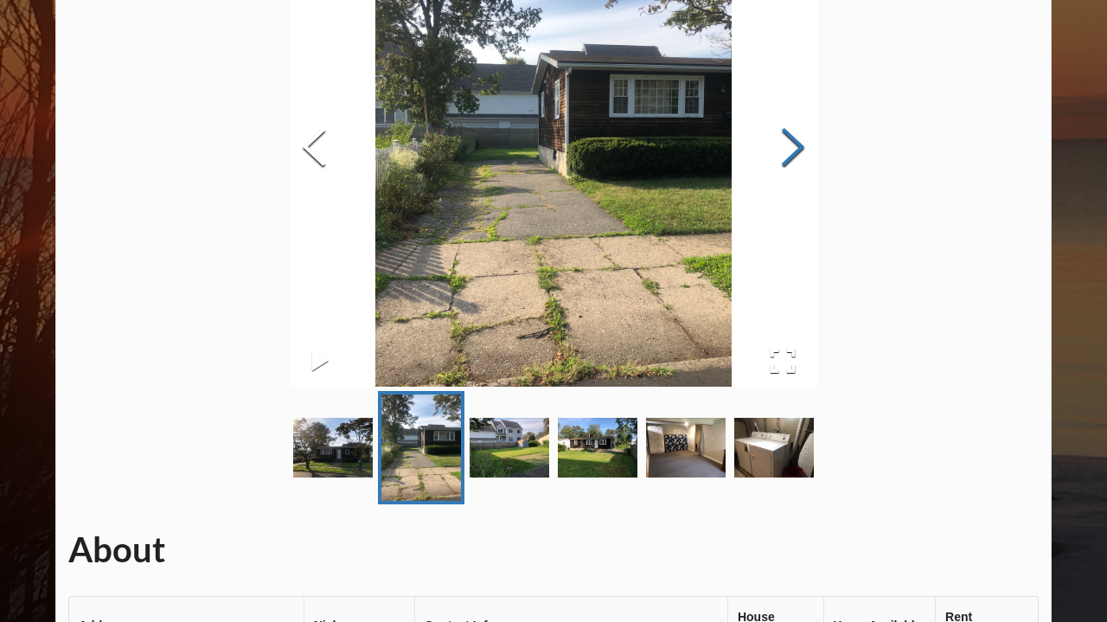
click at [817, 150] on button "Next Slide" at bounding box center [793, 149] width 48 height 157
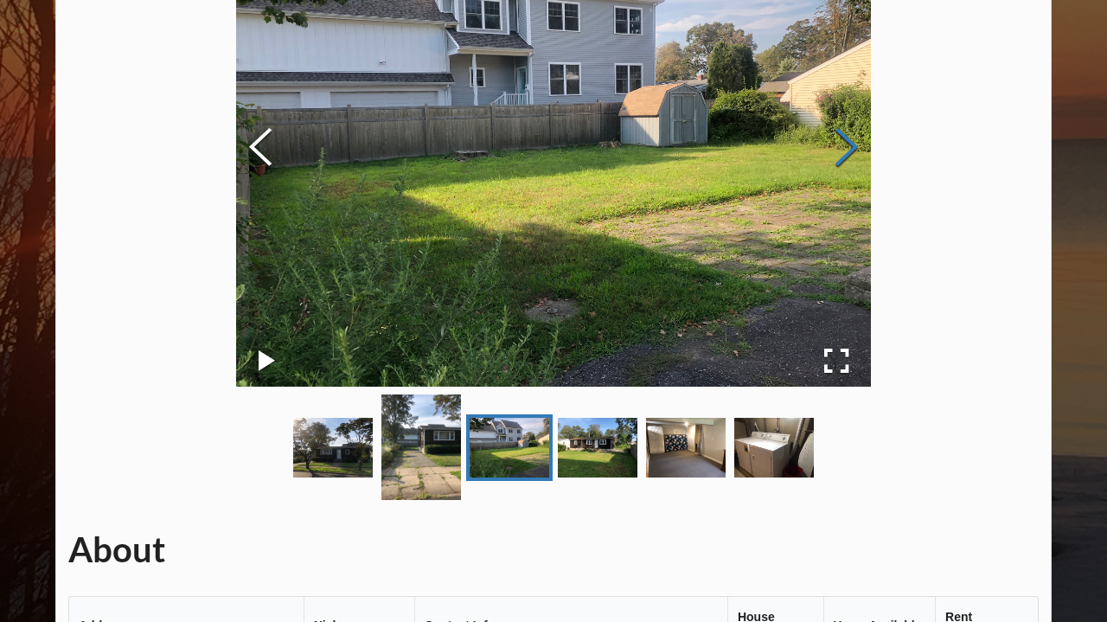
click at [868, 150] on button "Next Slide" at bounding box center [846, 149] width 48 height 157
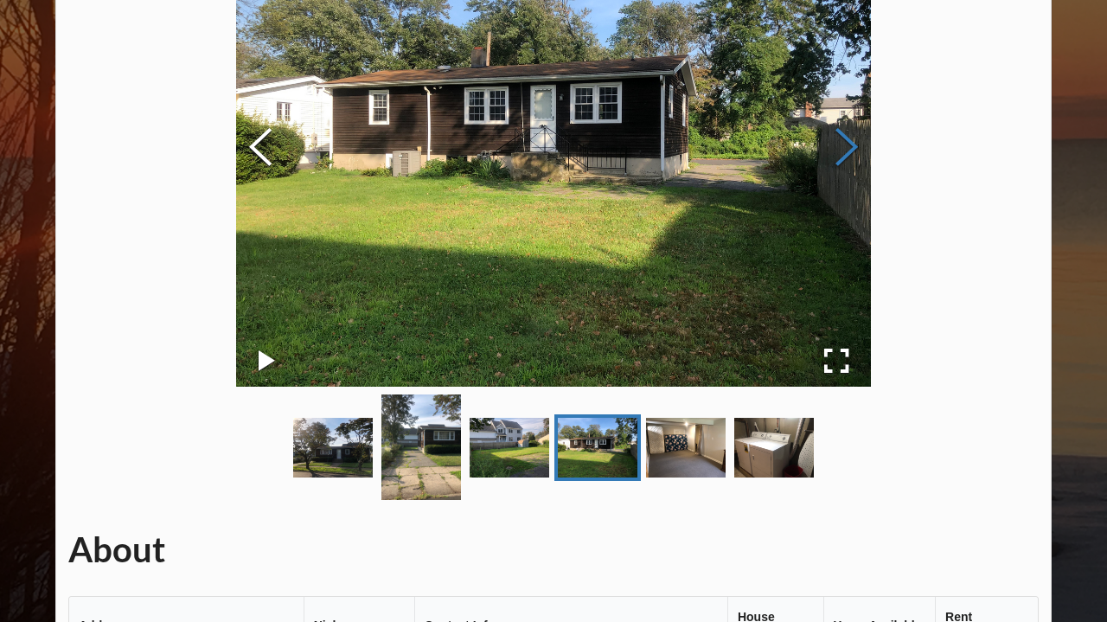
click at [868, 150] on button "Next Slide" at bounding box center [846, 149] width 48 height 157
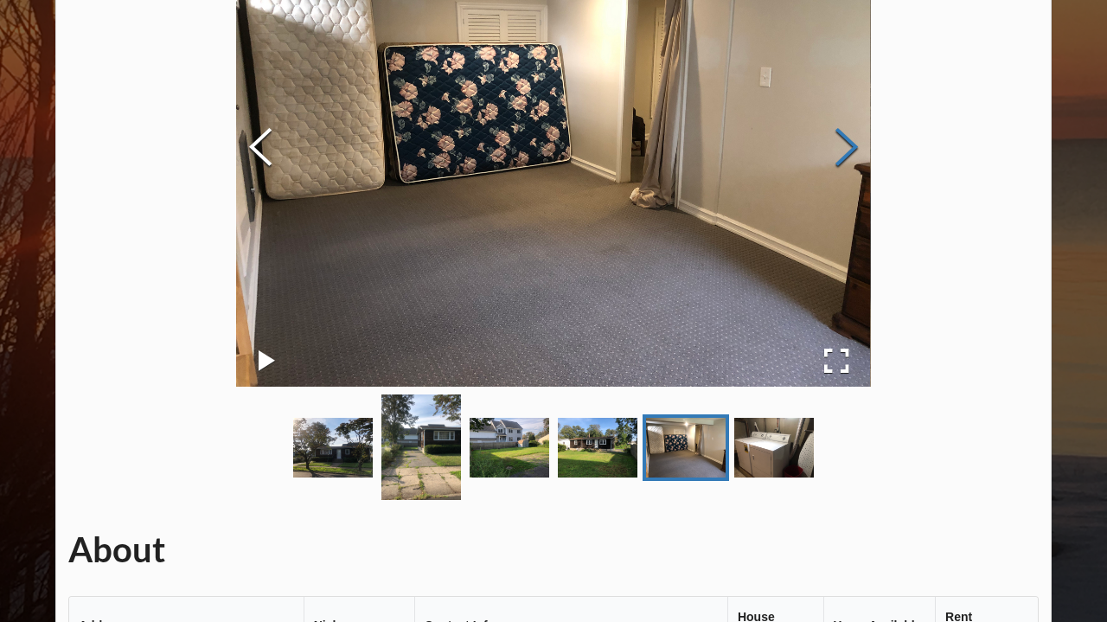
click at [868, 150] on button "Next Slide" at bounding box center [846, 149] width 48 height 157
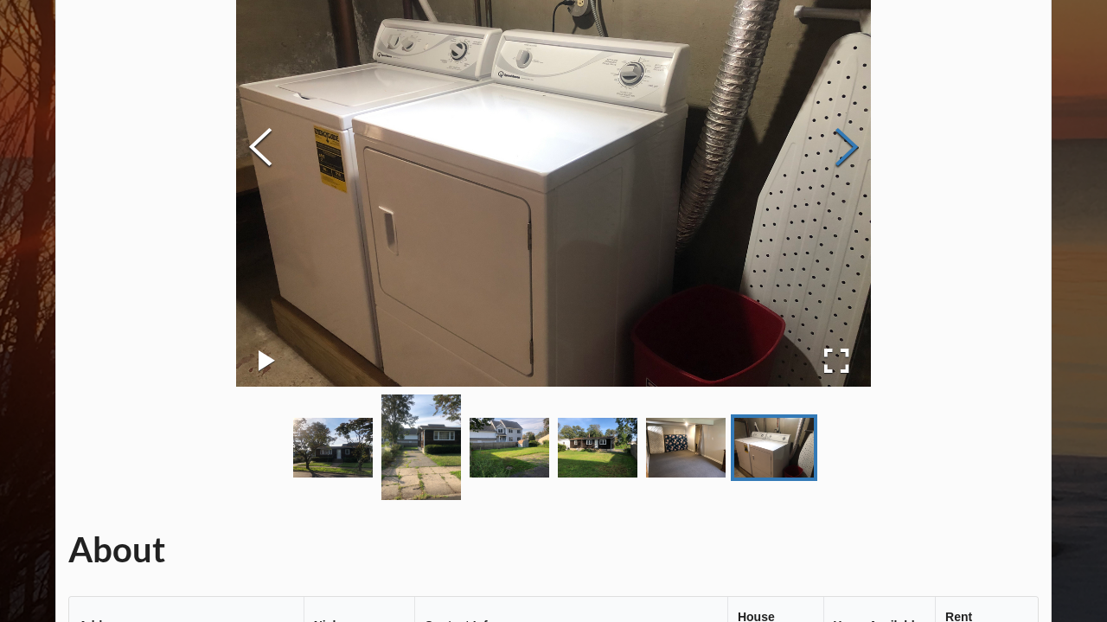
click at [868, 150] on button "Next Slide" at bounding box center [846, 149] width 48 height 157
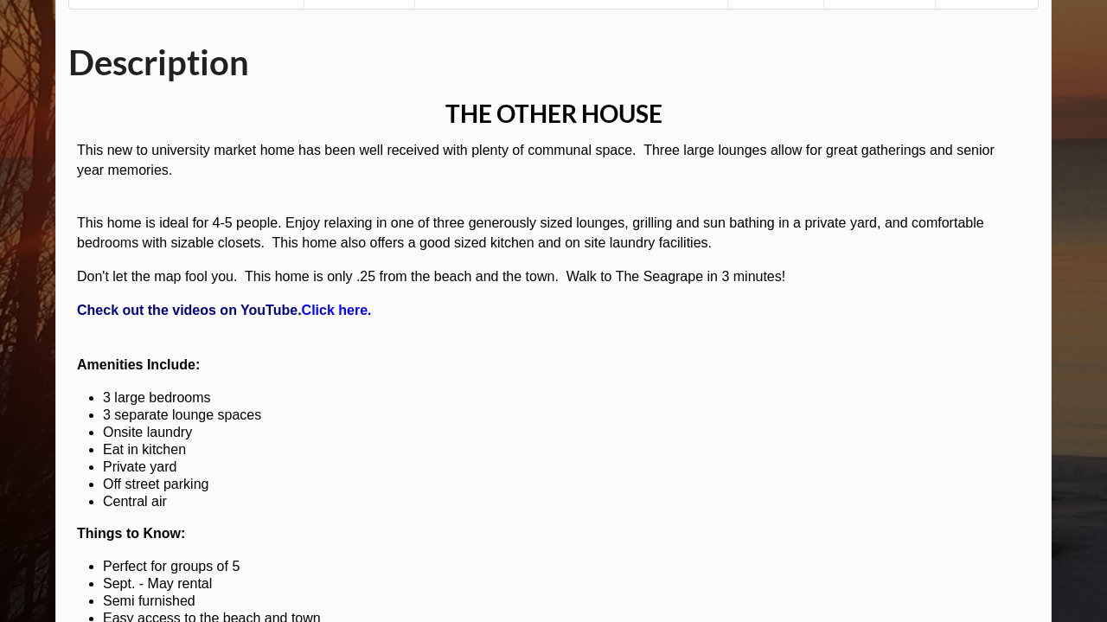
scroll to position [953, 0]
